Goal: Task Accomplishment & Management: Use online tool/utility

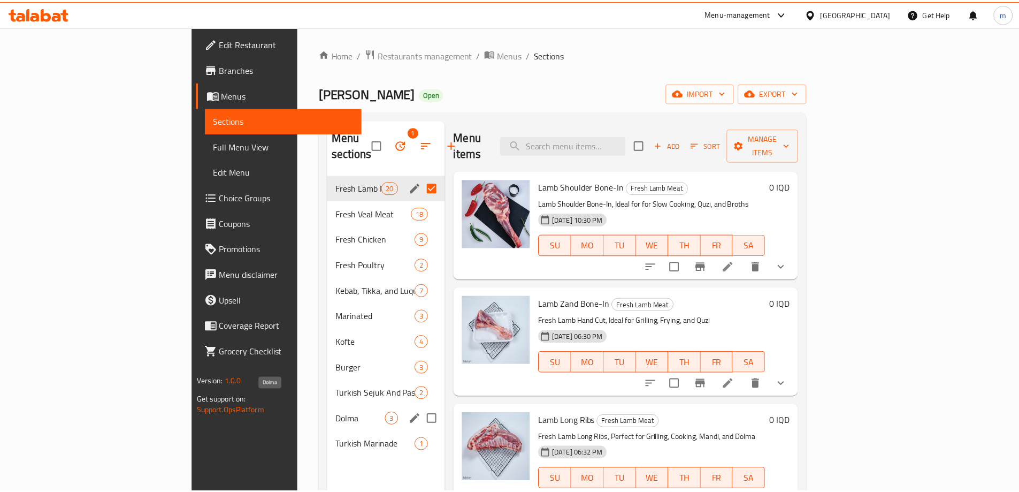
scroll to position [25, 0]
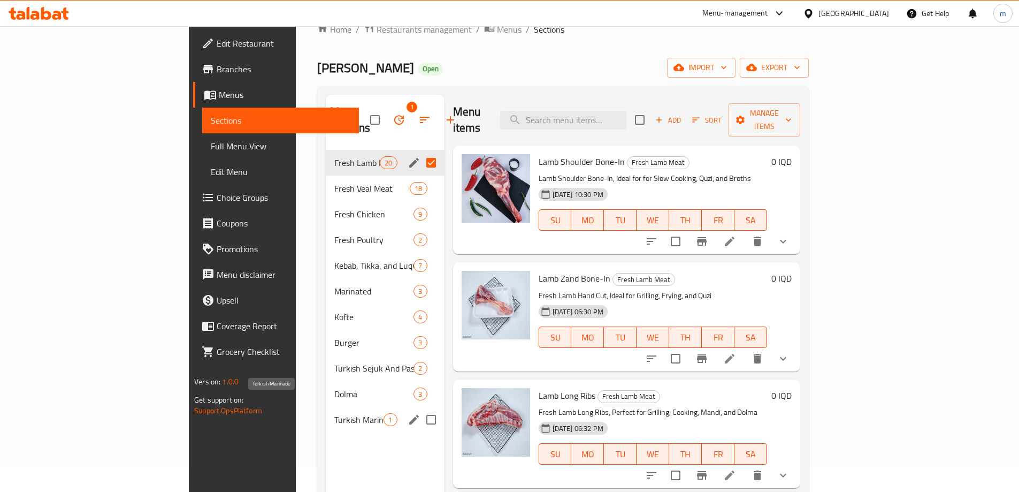
click at [334, 413] on span "Turkish Marinade" at bounding box center [359, 419] width 50 height 13
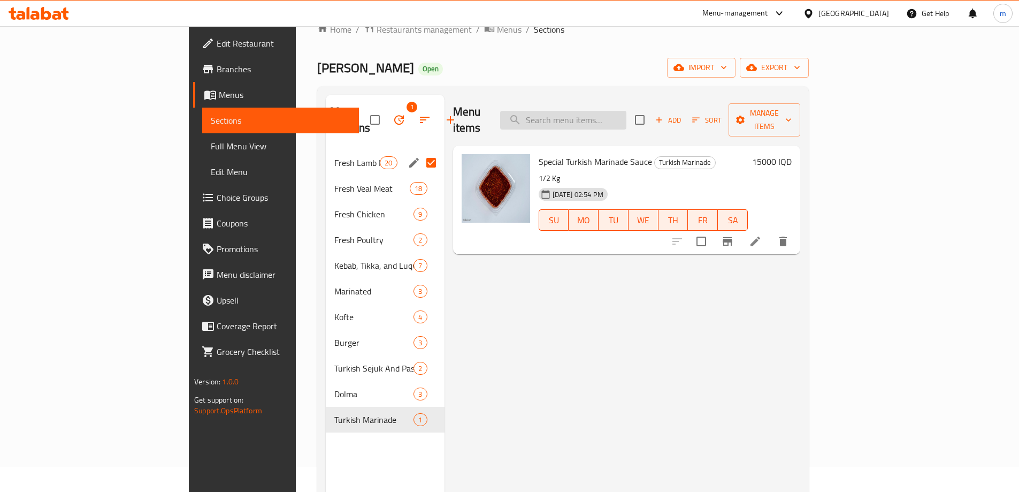
click at [627, 111] on input "search" at bounding box center [563, 120] width 126 height 19
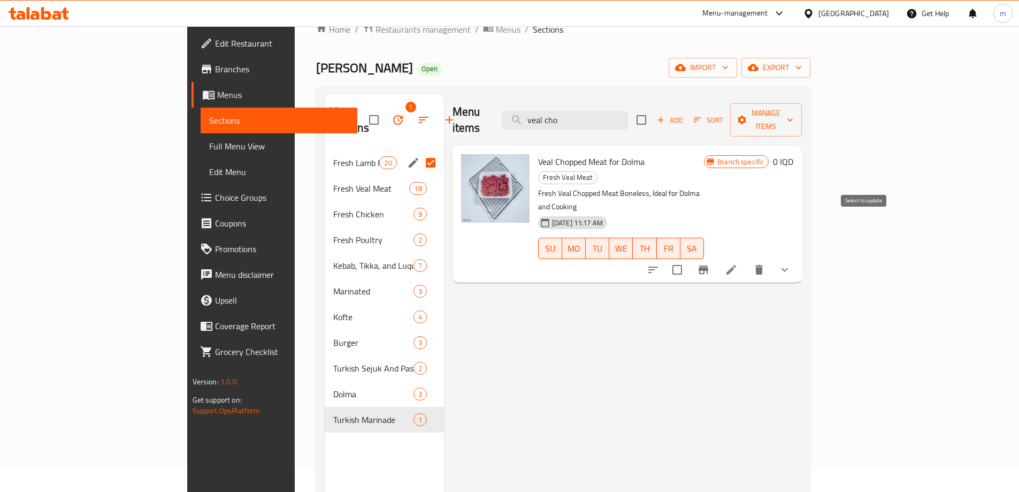
type input "veal cho"
click at [689, 258] on input "checkbox" at bounding box center [677, 269] width 22 height 22
checkbox input "true"
click at [794, 110] on span "Manage items" at bounding box center [766, 119] width 55 height 27
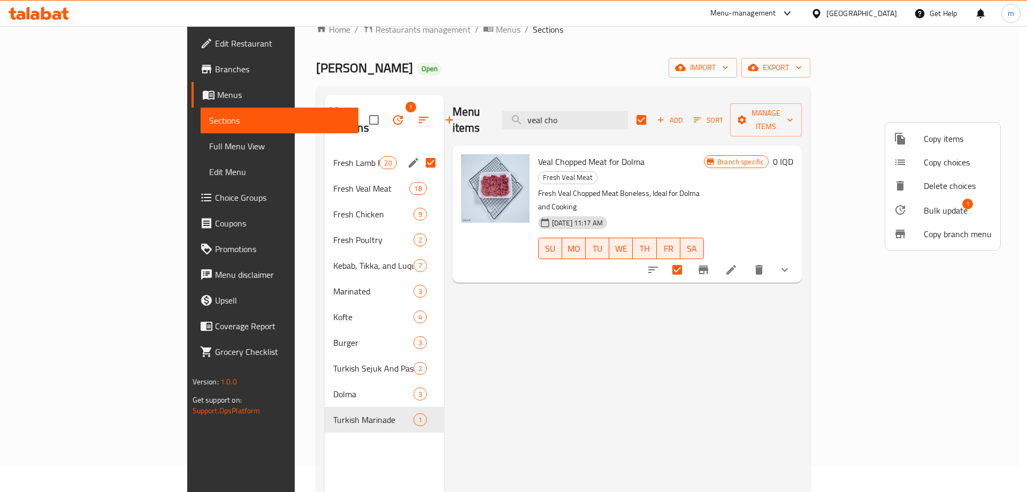
click at [933, 208] on span "Bulk update" at bounding box center [946, 210] width 44 height 13
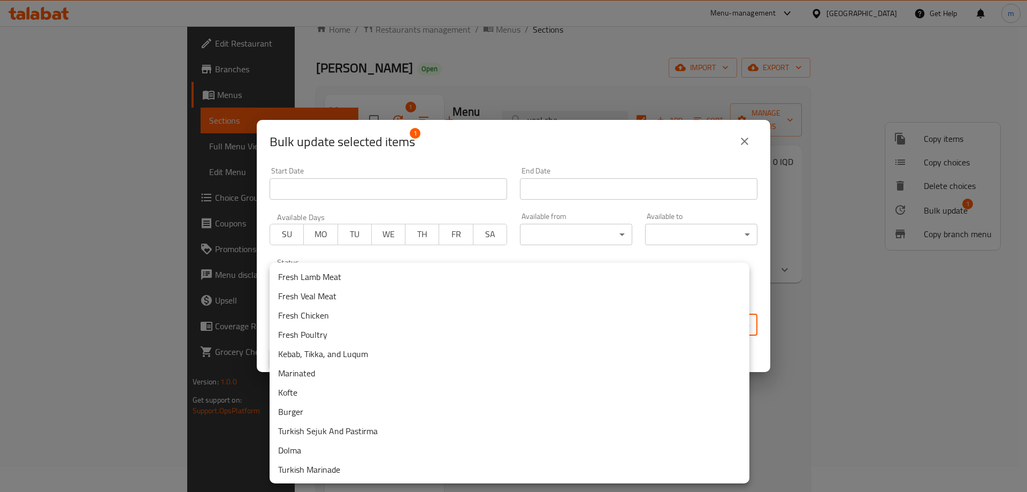
click at [433, 333] on body "​ Menu-management [GEOGRAPHIC_DATA] Get Help m Edit Restaurant Branches Menus S…" at bounding box center [513, 234] width 1027 height 466
click at [290, 454] on li "Dolma" at bounding box center [510, 449] width 480 height 19
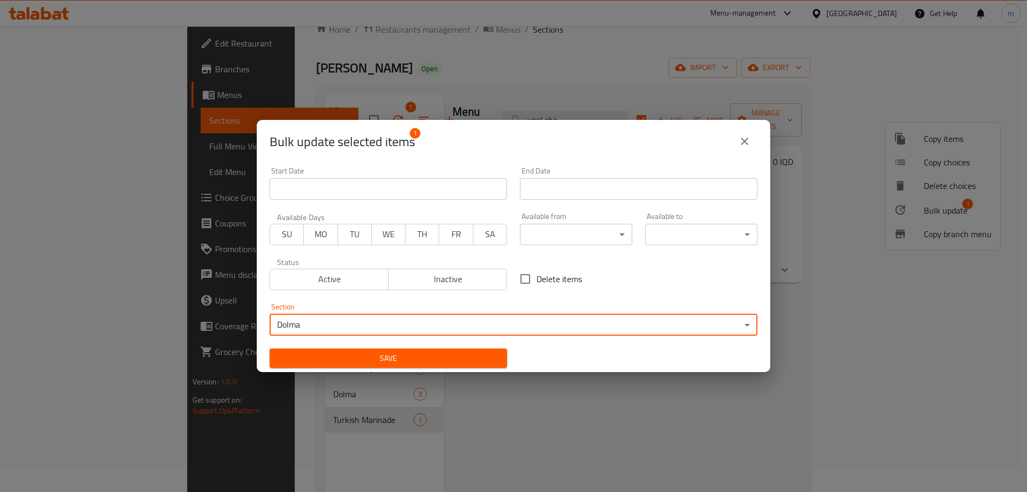
click at [337, 351] on button "Save" at bounding box center [389, 358] width 238 height 20
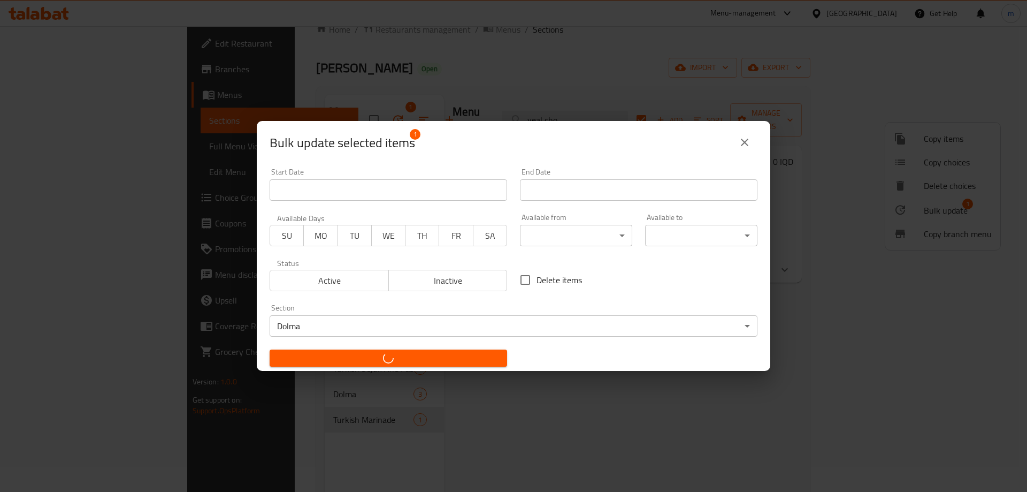
checkbox input "false"
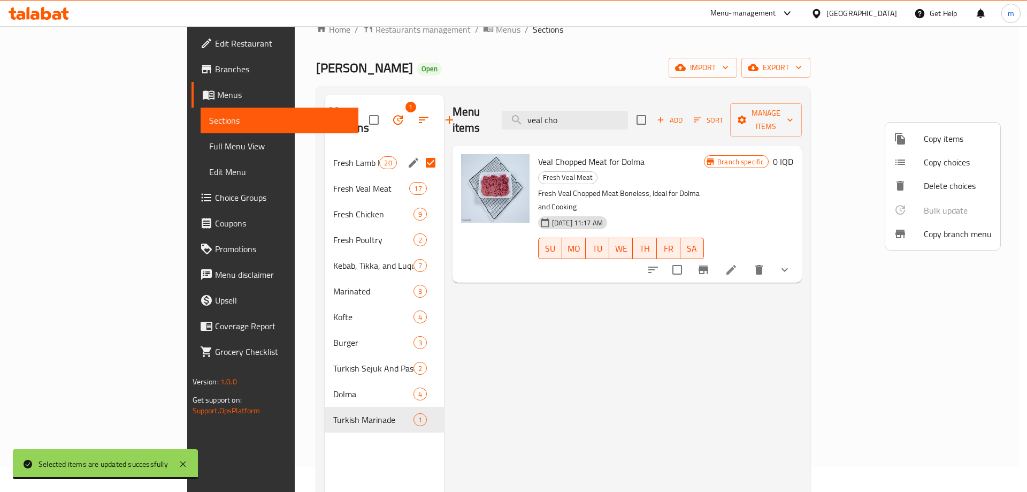
click at [56, 7] on div at bounding box center [513, 246] width 1027 height 492
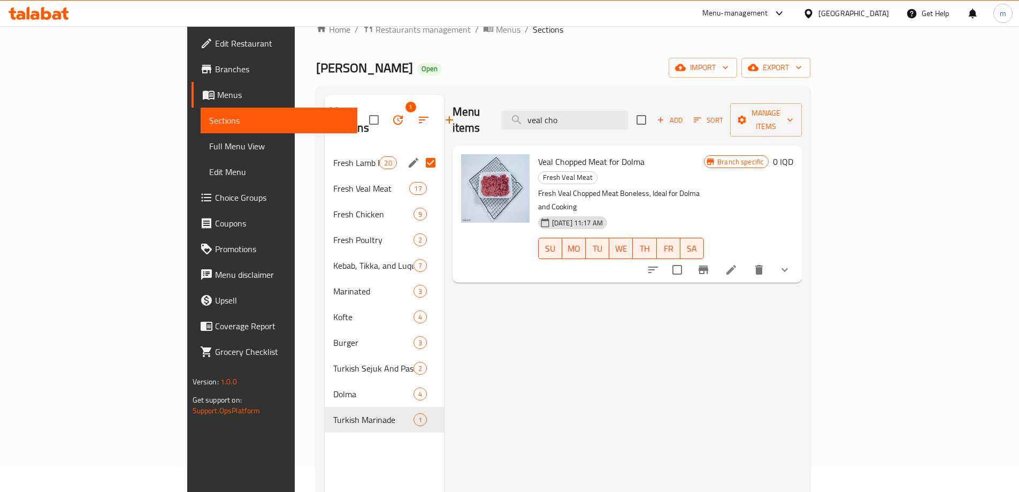
click at [63, 12] on icon at bounding box center [64, 13] width 7 height 12
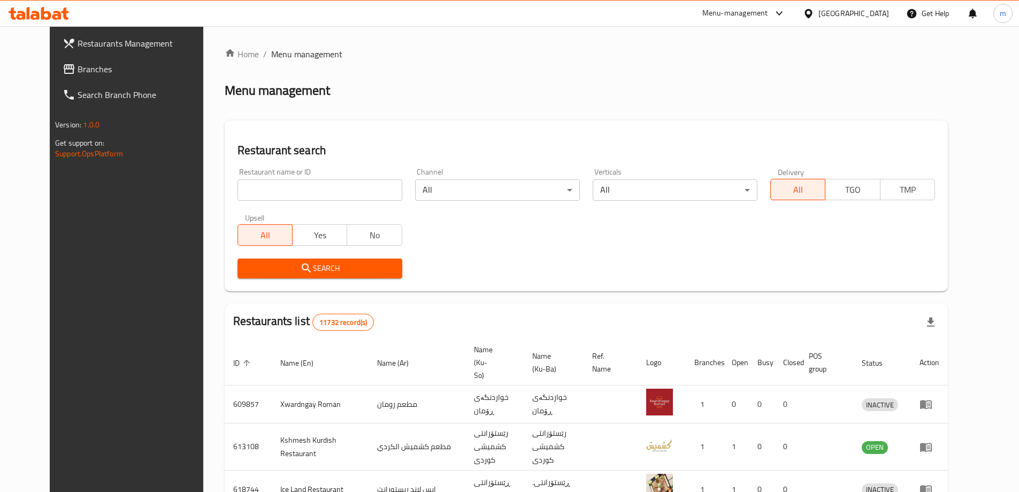
click at [283, 186] on input "search" at bounding box center [320, 189] width 165 height 21
paste input "725218"
type input "725218"
click button "Search" at bounding box center [320, 268] width 165 height 20
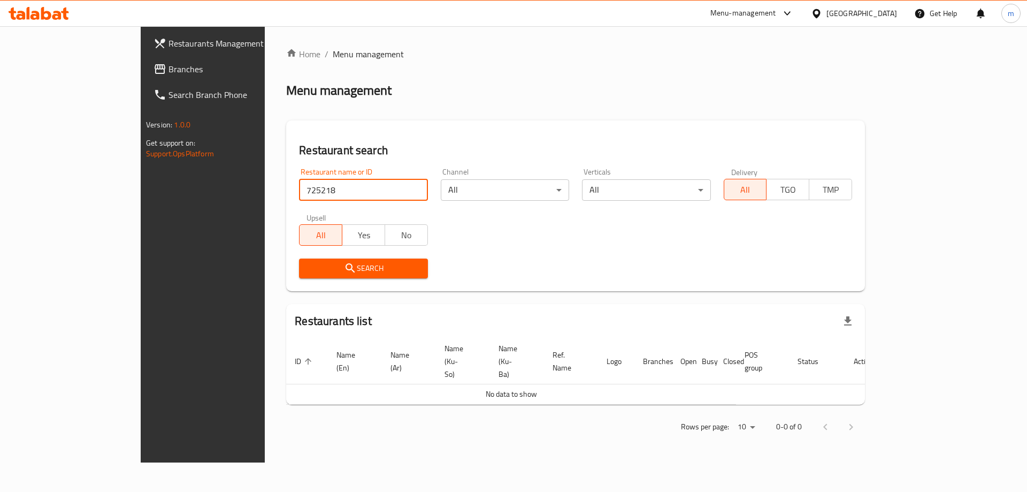
click at [169, 64] on span "Branches" at bounding box center [236, 69] width 135 height 13
